Goal: Information Seeking & Learning: Learn about a topic

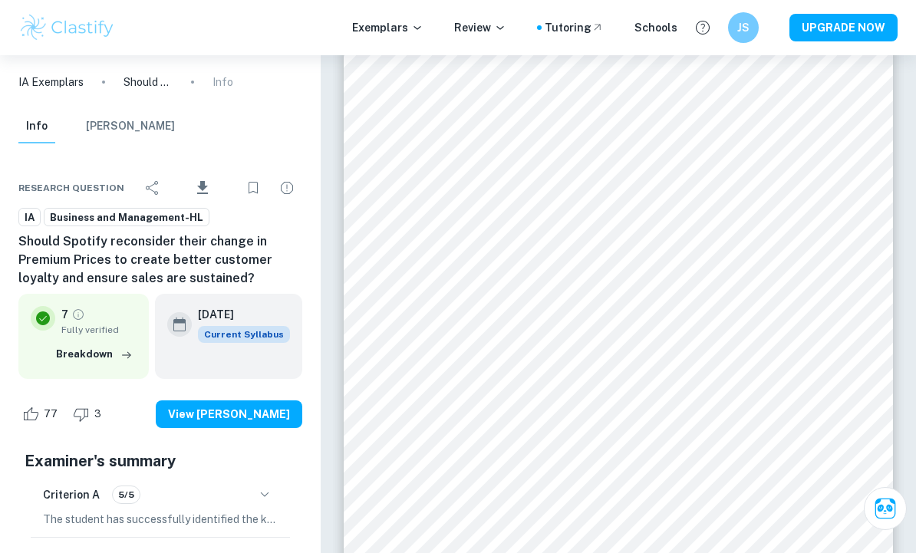
scroll to position [4257, 0]
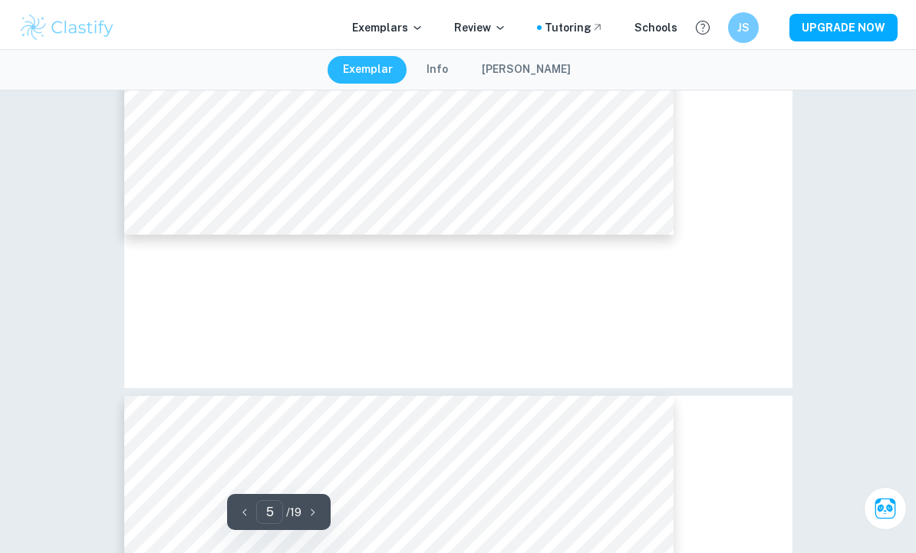
type input "4"
